Goal: Transaction & Acquisition: Purchase product/service

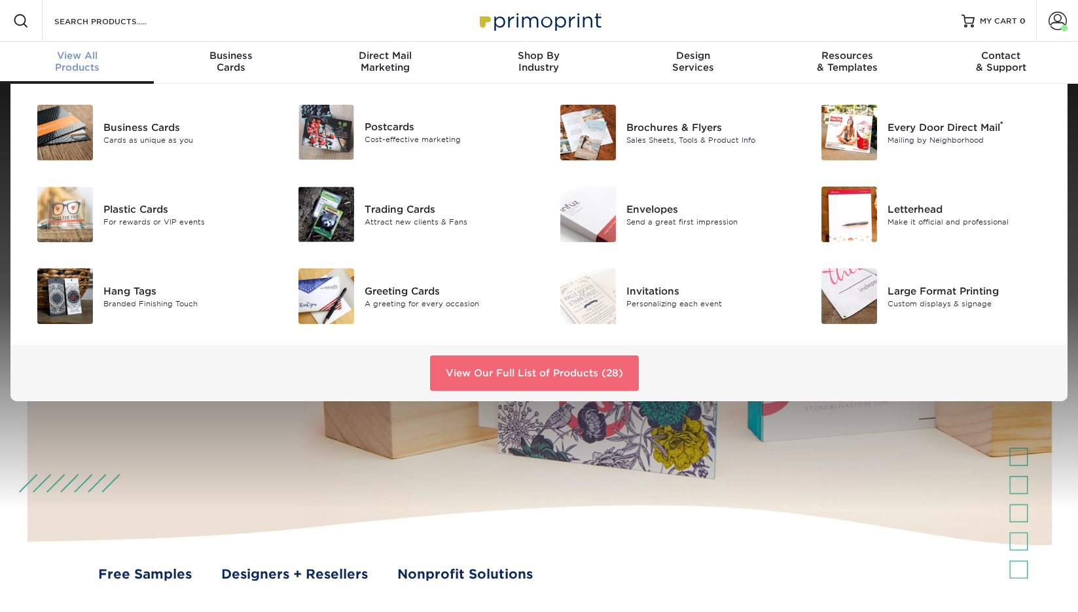
click at [500, 372] on link "View Our Full List of Products (28)" at bounding box center [534, 373] width 209 height 35
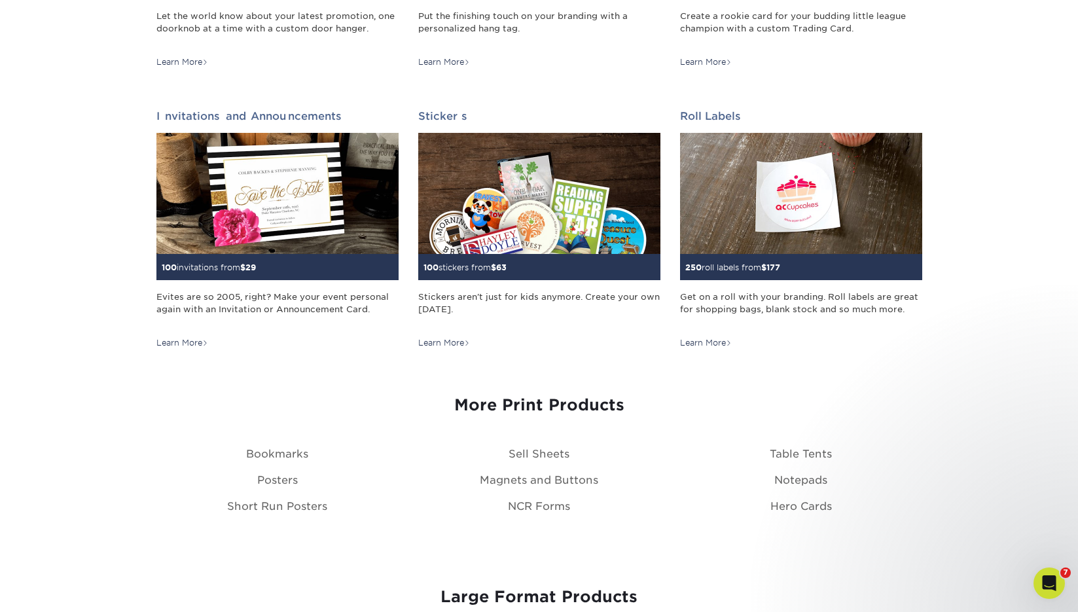
scroll to position [1247, 0]
click at [271, 451] on link "Bookmarks" at bounding box center [277, 453] width 62 height 12
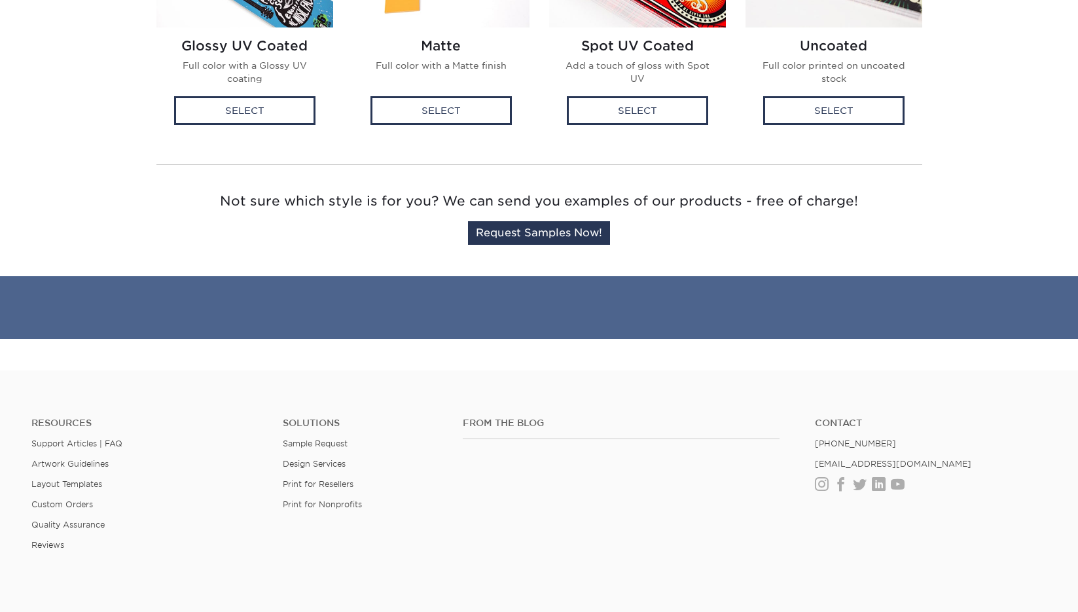
scroll to position [529, 0]
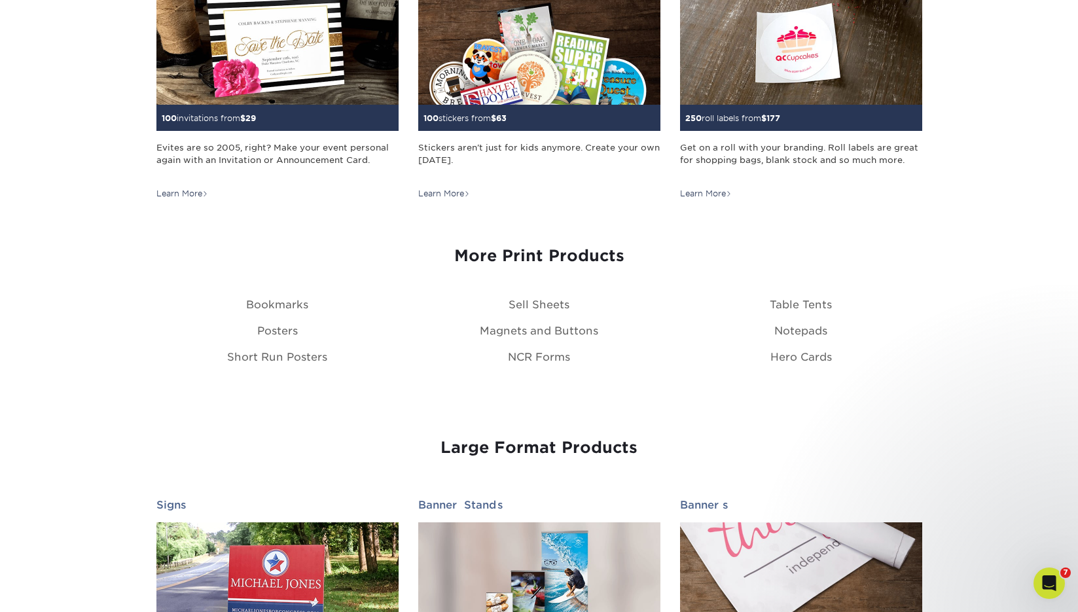
scroll to position [1395, 0]
click at [278, 329] on link "Posters" at bounding box center [277, 331] width 41 height 12
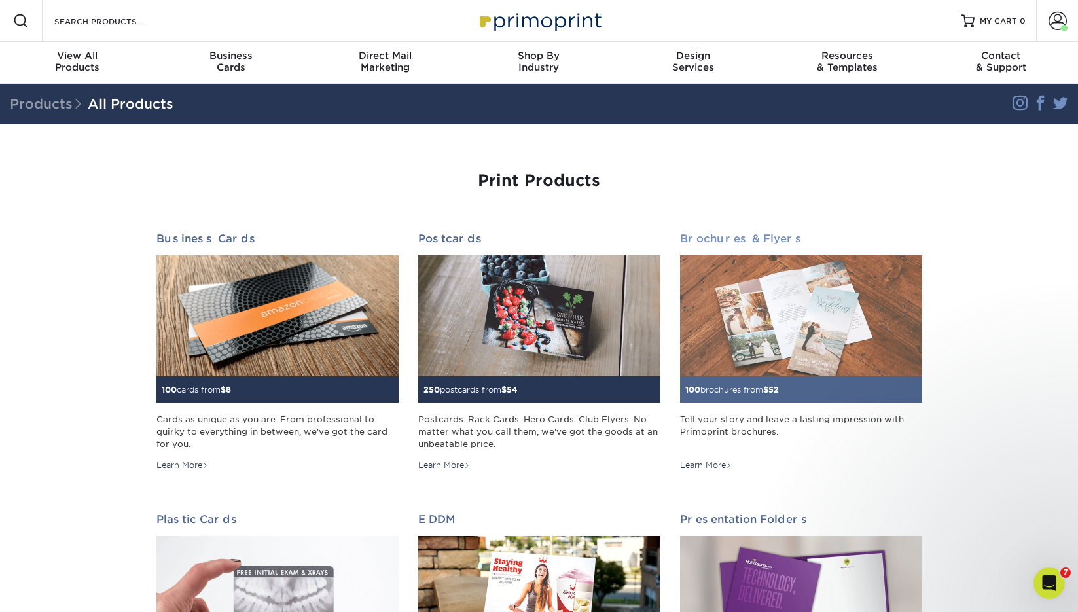
scroll to position [0, 0]
click at [708, 422] on div "Tell your story and leave a lasting impression with Primoprint brochures." at bounding box center [801, 431] width 242 height 37
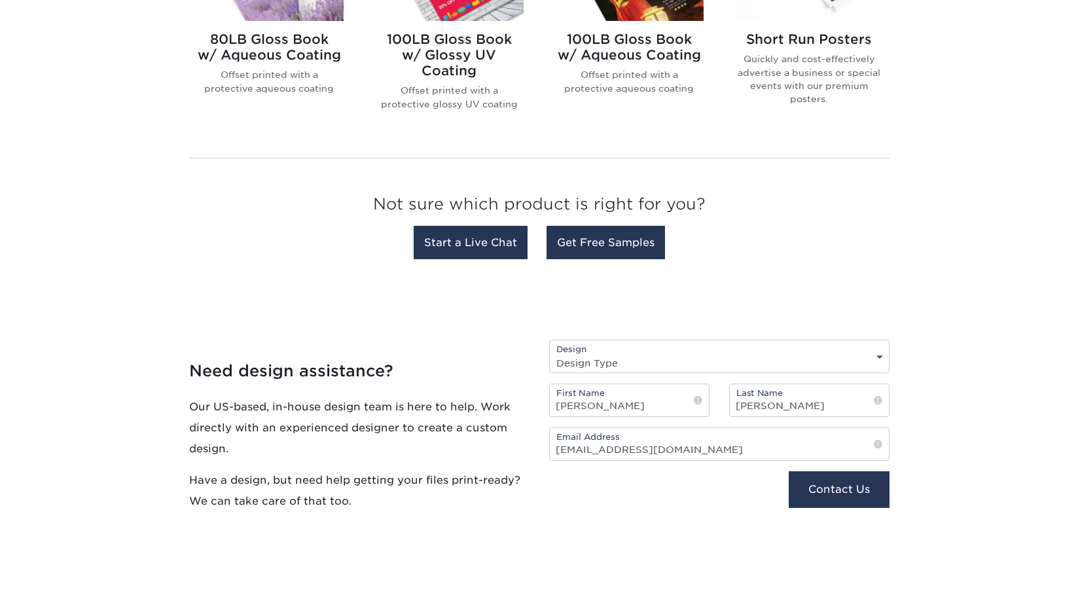
scroll to position [697, 0]
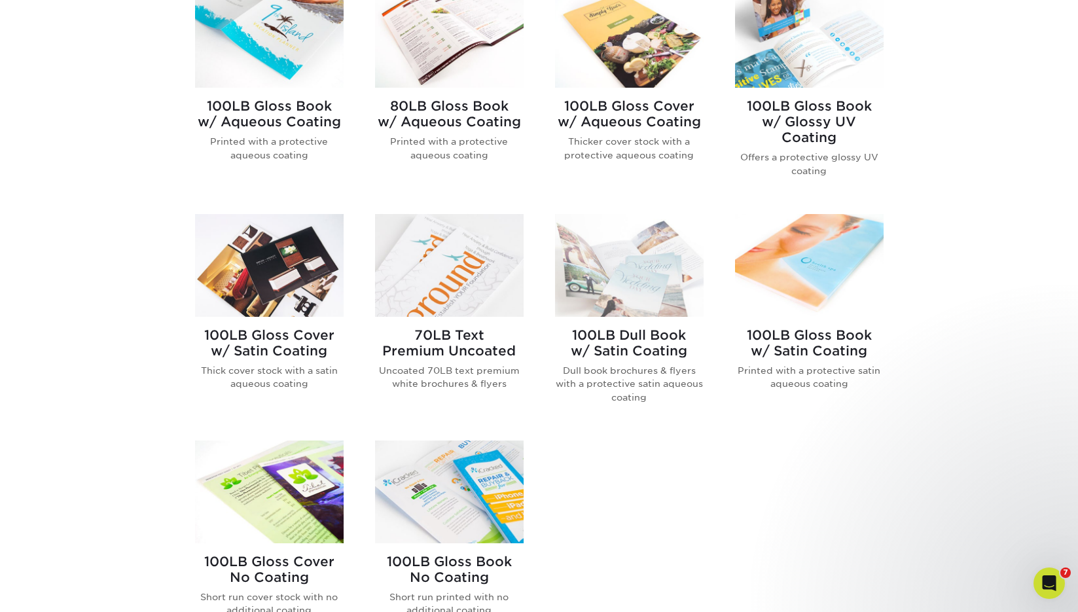
scroll to position [597, 0]
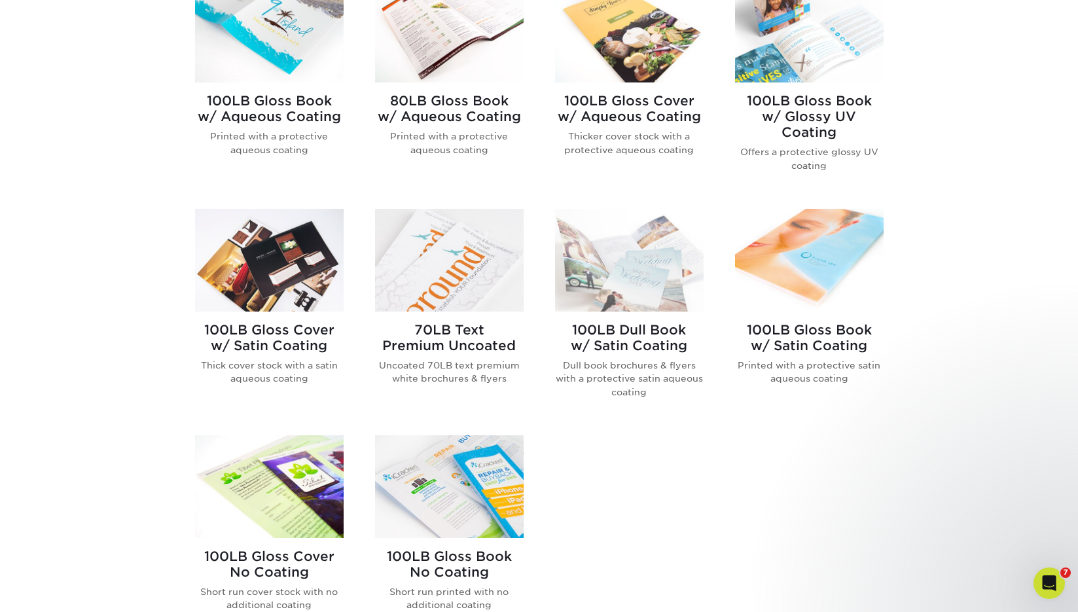
click at [420, 350] on h2 "70LB Text Premium Uncoated" at bounding box center [449, 337] width 149 height 31
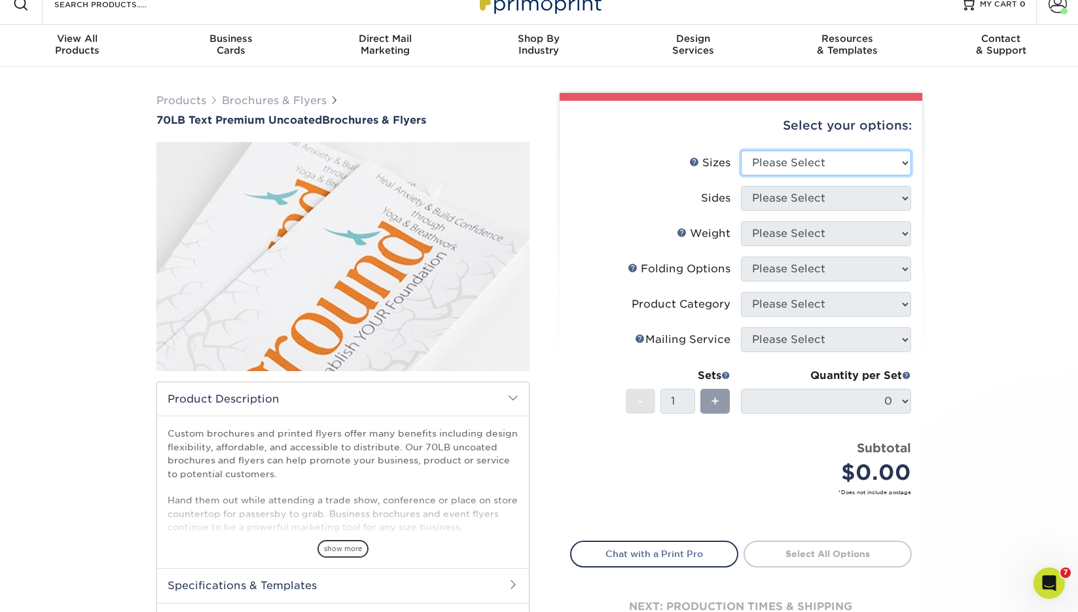
scroll to position [15, 0]
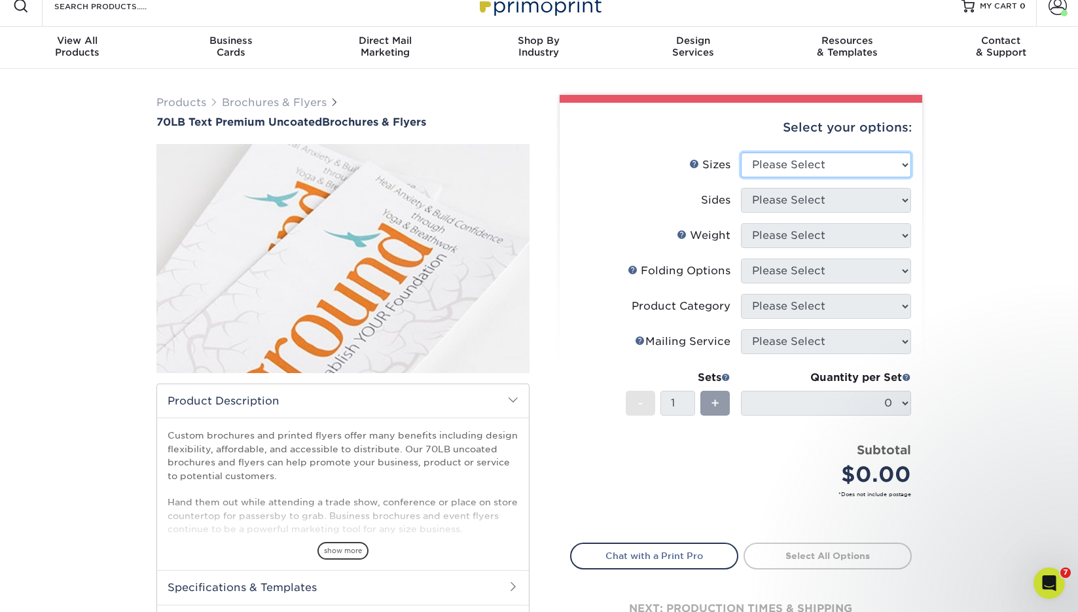
select select "11.00x17.00"
select select "13abbda7-1d64-4f25-8bb2-c179b224825d"
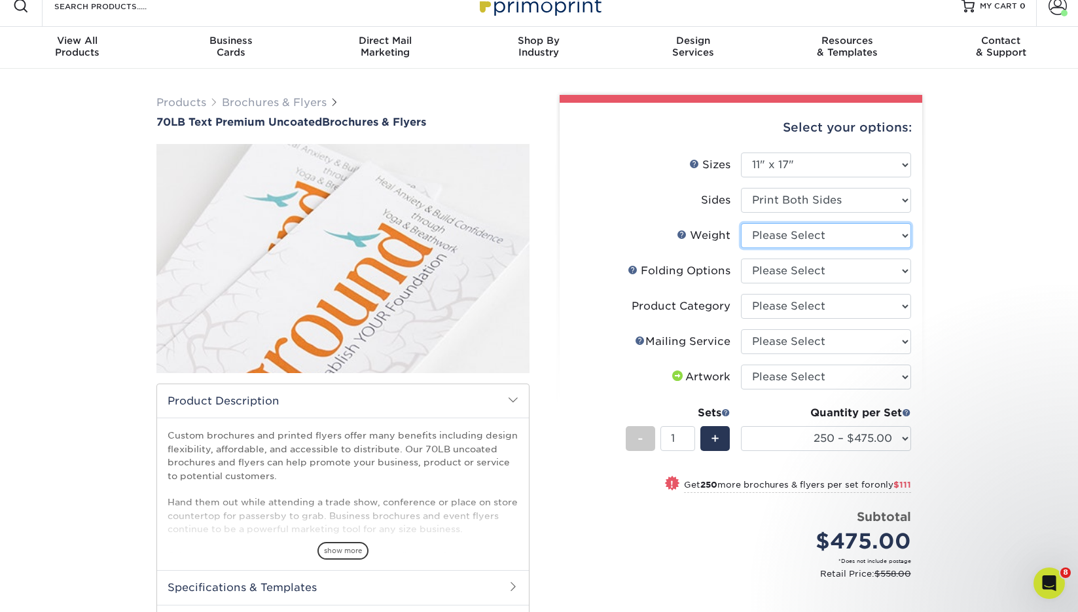
select select "70LB"
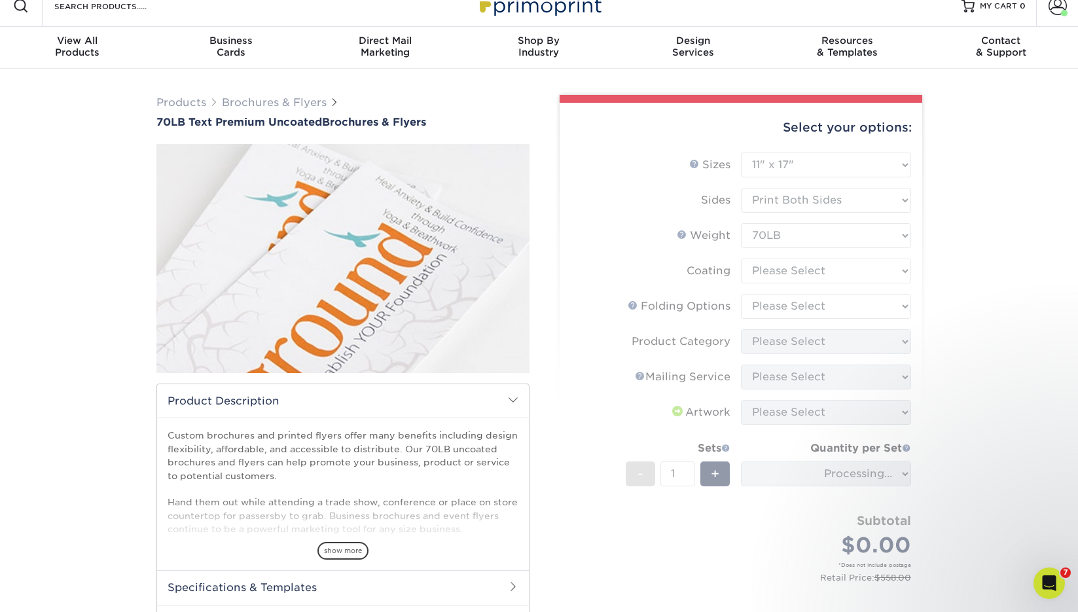
click at [792, 271] on form "Sizes Help Sizes Please Select 3.67" x 8.5" 4" x 6" 4" x 8.5" 4" x 9" 4.25" x 5…" at bounding box center [741, 382] width 342 height 458
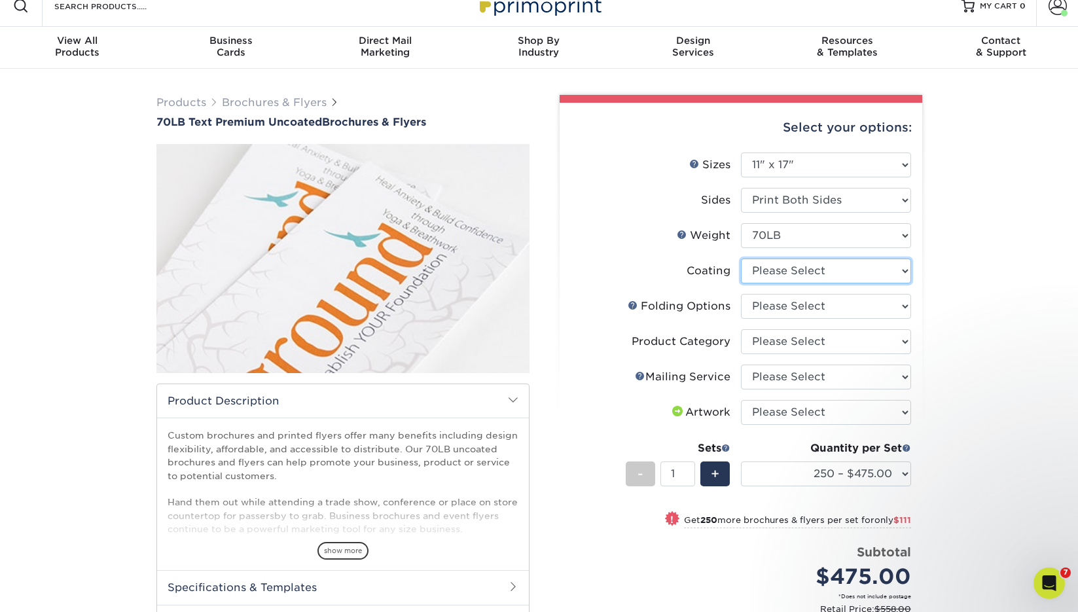
select select "3e7618de-abca-4bda-9f97-8b9129e913d8"
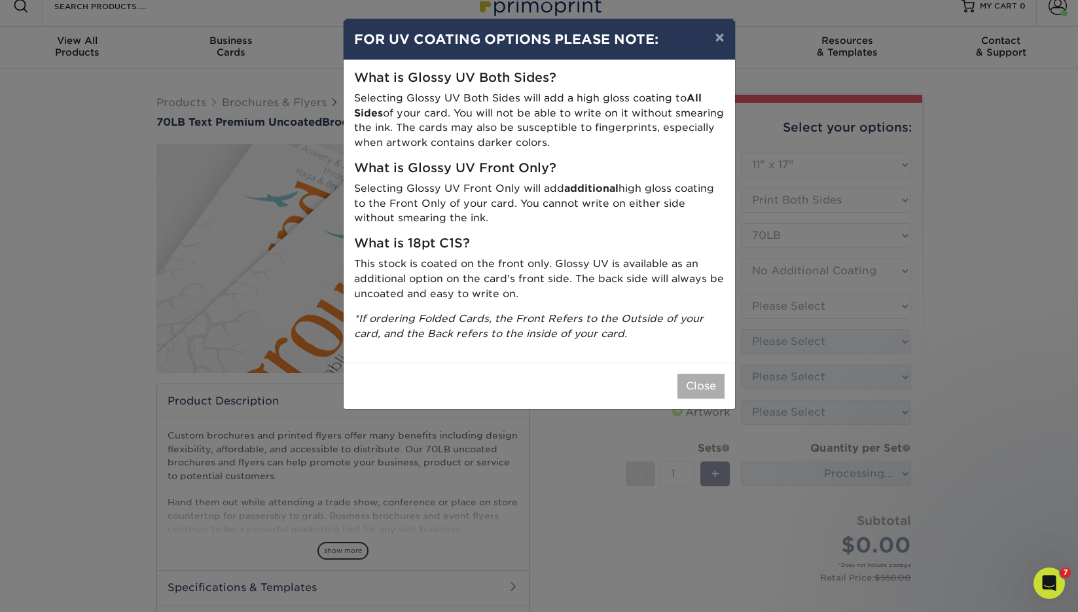
click at [707, 374] on button "Close" at bounding box center [701, 386] width 47 height 25
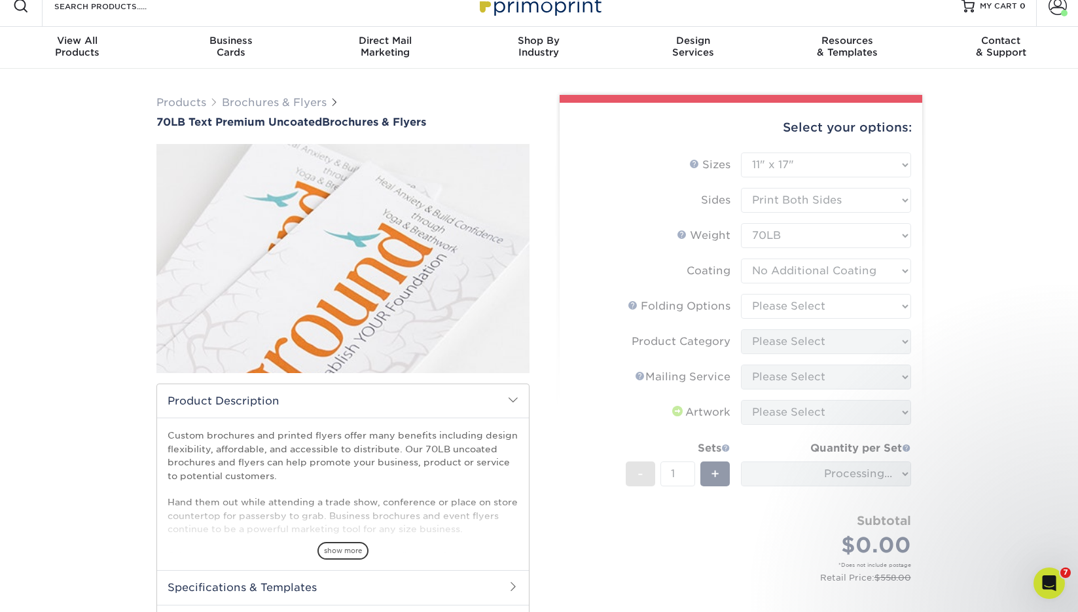
click at [760, 312] on form "Sizes Help Sizes Please Select 3.67" x 8.5" 4" x 6" 4" x 8.5" 4" x 9" 4.25" x 5…" at bounding box center [741, 382] width 342 height 458
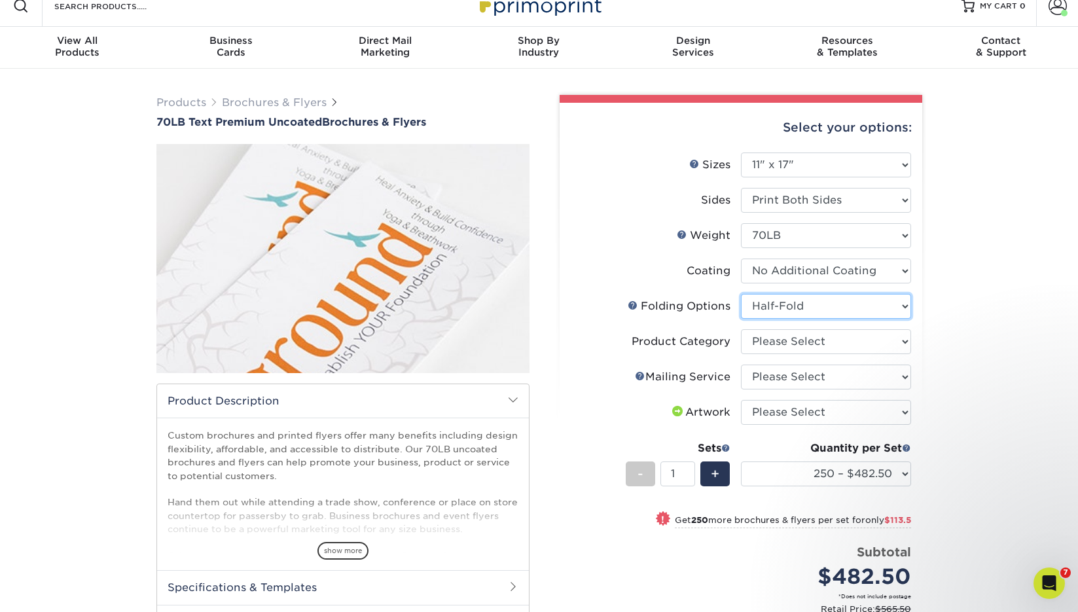
select select "9b1d5825-34d1-4721-9874-ed79abb003d7"
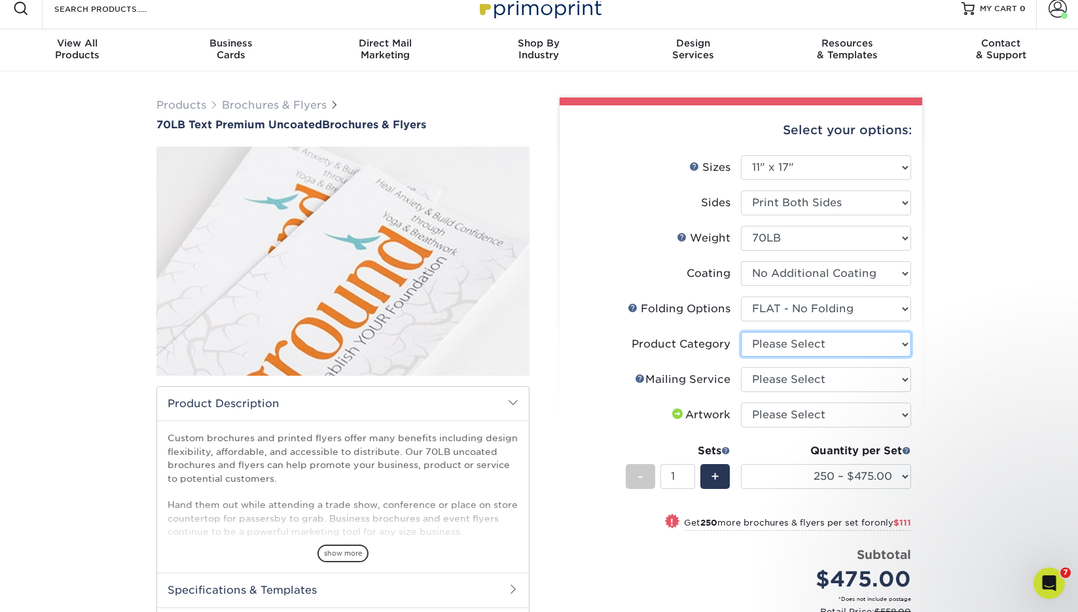
select select "1a668080-6b7c-4174-b399-2c3833b27ef4"
select select "3e5e9bdd-d78a-4c28-a41d-fe1407925ca6"
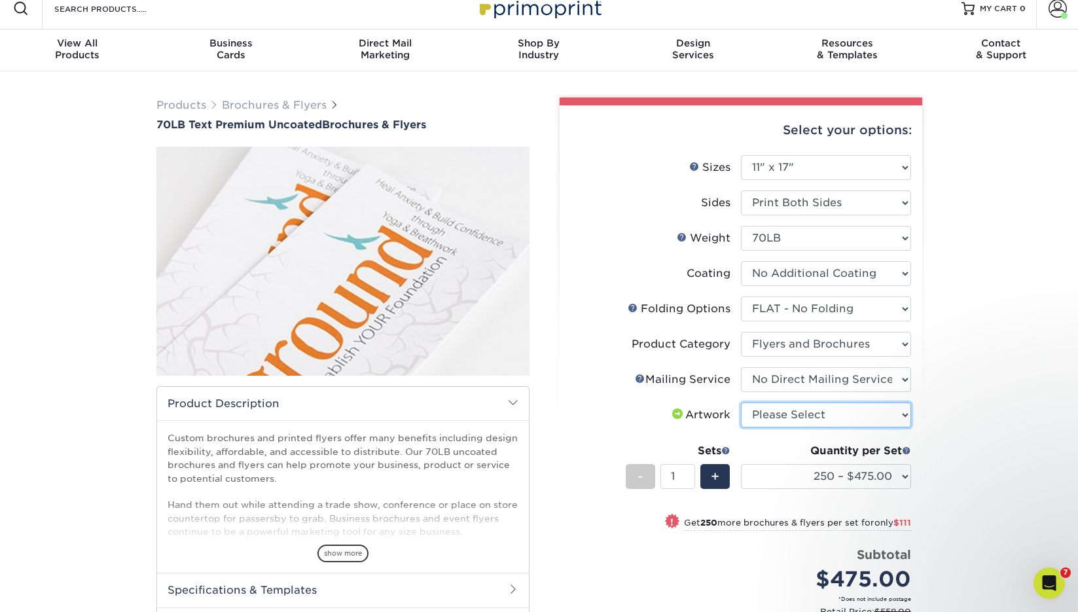
select select "upload"
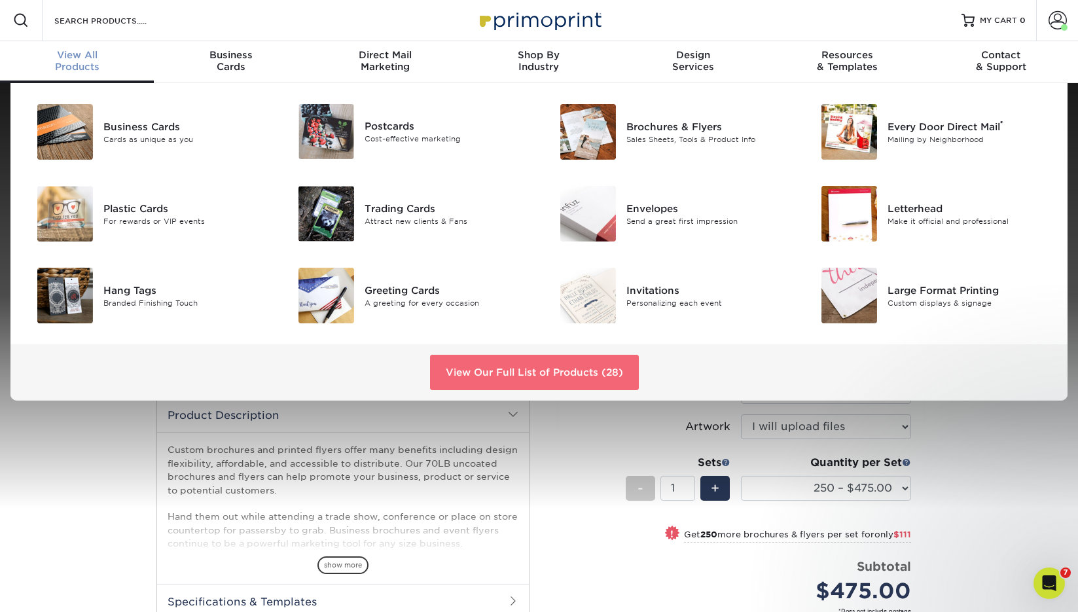
scroll to position [0, 0]
click at [529, 375] on link "View Our Full List of Products (28)" at bounding box center [534, 373] width 209 height 35
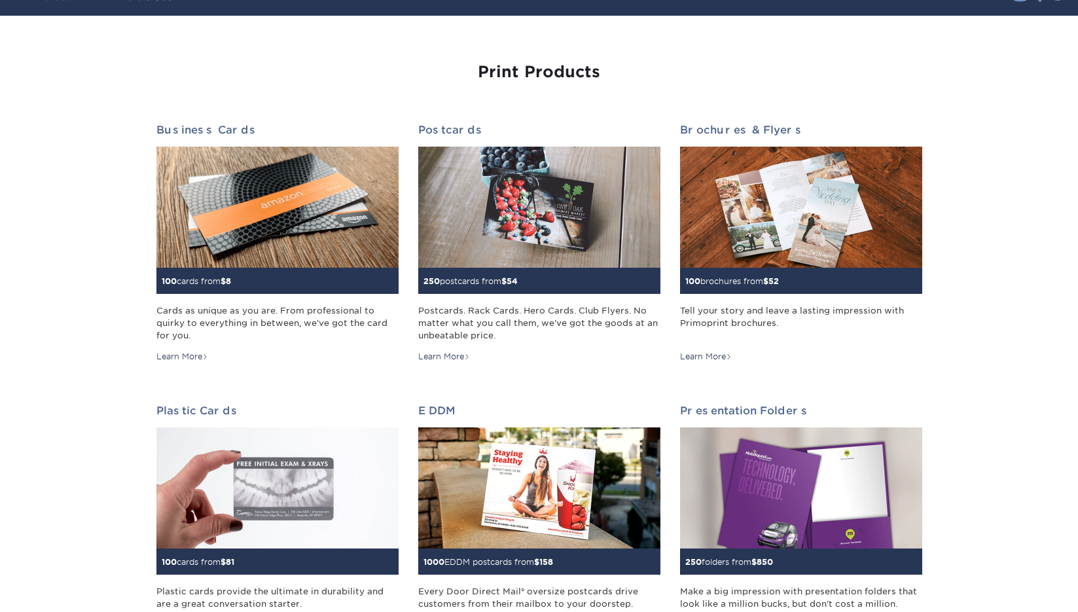
scroll to position [114, 0]
